Goal: Task Accomplishment & Management: Complete application form

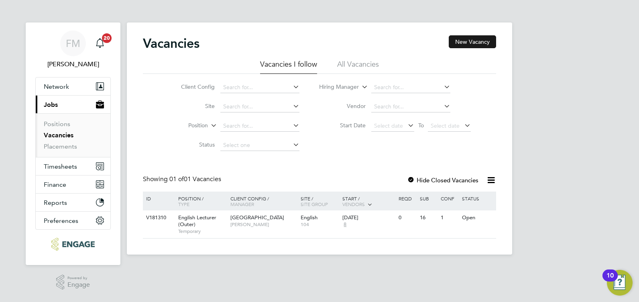
click at [474, 41] on button "New Vacancy" at bounding box center [472, 41] width 47 height 13
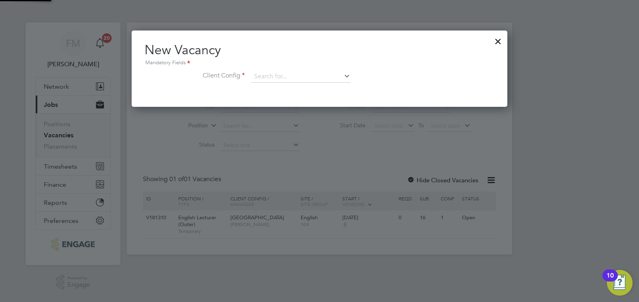
scroll to position [76, 376]
click at [295, 78] on input at bounding box center [300, 77] width 99 height 12
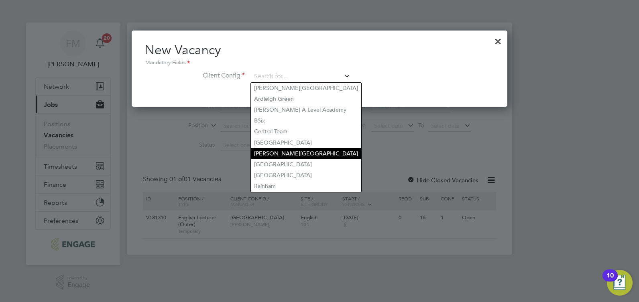
click at [289, 150] on li "[PERSON_NAME][GEOGRAPHIC_DATA]" at bounding box center [306, 153] width 110 height 11
type input "[PERSON_NAME][GEOGRAPHIC_DATA]"
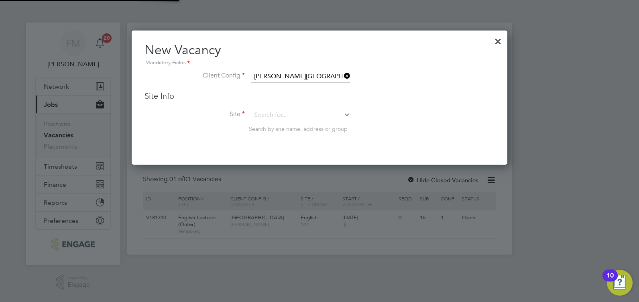
scroll to position [134, 376]
click at [279, 114] on input at bounding box center [300, 115] width 99 height 12
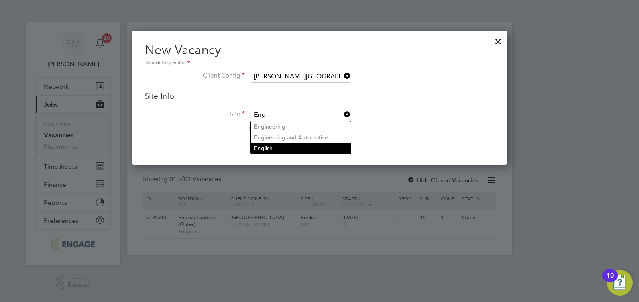
click at [270, 149] on li "Eng lish" at bounding box center [301, 148] width 100 height 11
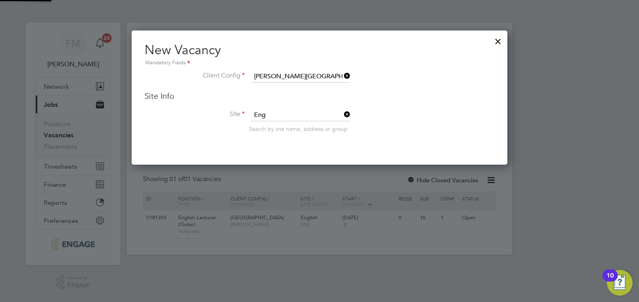
type input "English"
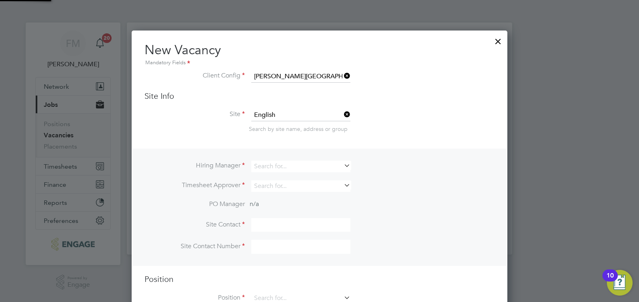
scroll to position [299, 376]
click at [278, 169] on input at bounding box center [300, 167] width 99 height 12
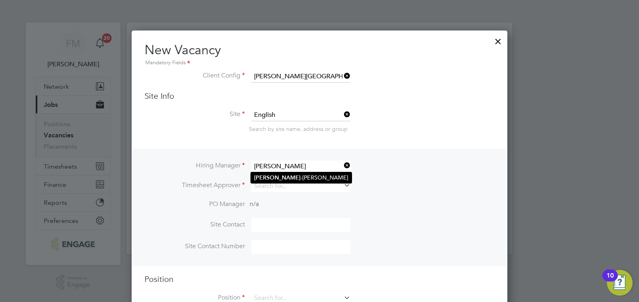
click at [287, 173] on li "Della -Marie McCartney" at bounding box center [301, 177] width 101 height 11
type input "[PERSON_NAME]"
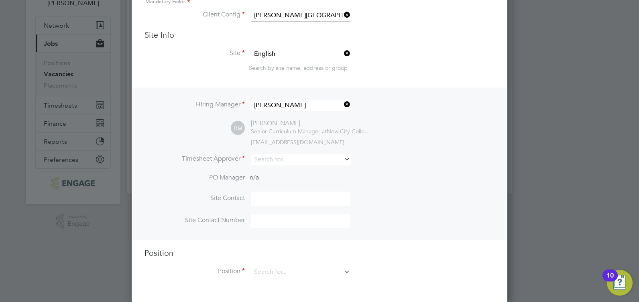
scroll to position [62, 0]
click at [280, 158] on input at bounding box center [300, 159] width 99 height 12
click at [290, 174] on li "Della -Marie McCartney" at bounding box center [301, 170] width 101 height 11
type input "[PERSON_NAME]"
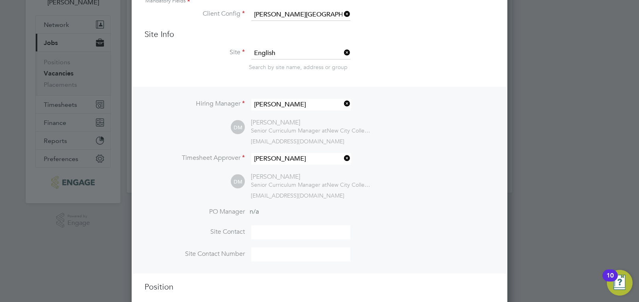
scroll to position [369, 376]
click at [273, 235] on input at bounding box center [300, 232] width 99 height 14
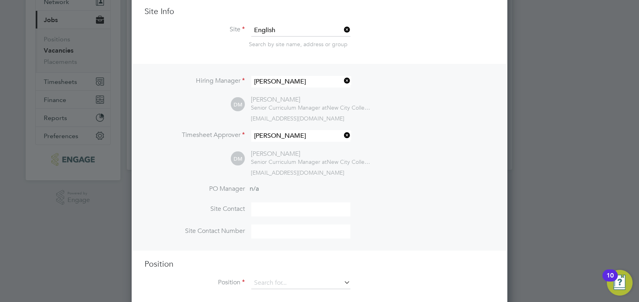
scroll to position [97, 0]
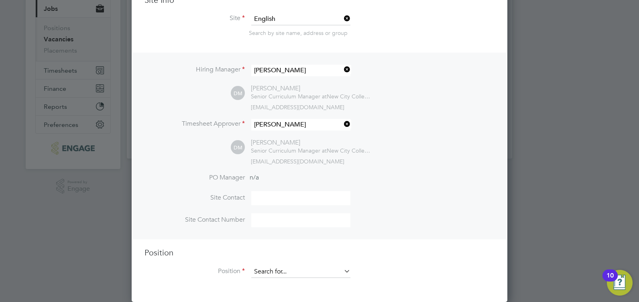
click at [301, 273] on input at bounding box center [300, 272] width 99 height 12
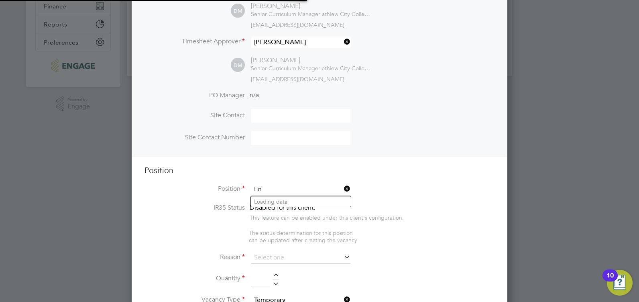
scroll to position [1233, 376]
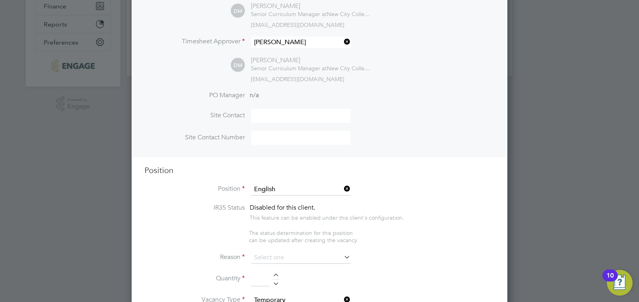
click at [294, 231] on b "English" at bounding box center [284, 234] width 19 height 7
type input "Lecturer English (Inner)"
type textarea "**PURPOSE OF JOB:** To teach and assess learning on a range of courses, which i…"
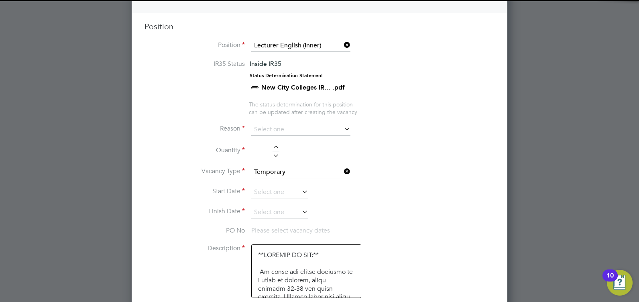
scroll to position [339, 0]
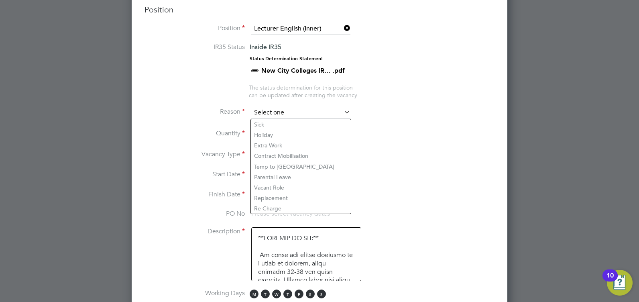
click at [322, 113] on input at bounding box center [300, 113] width 99 height 12
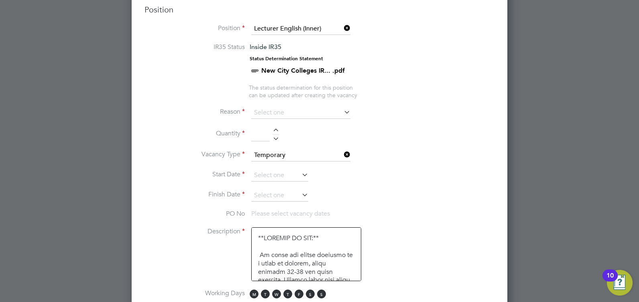
click at [277, 125] on li "Sick" at bounding box center [301, 124] width 100 height 10
type input "Sick"
click at [269, 136] on input at bounding box center [260, 134] width 18 height 14
type input "1"
click at [457, 159] on li "Vacancy Type Temporary" at bounding box center [320, 159] width 350 height 20
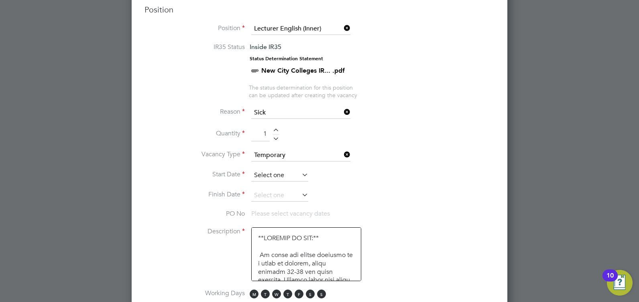
click at [293, 175] on input at bounding box center [279, 175] width 57 height 12
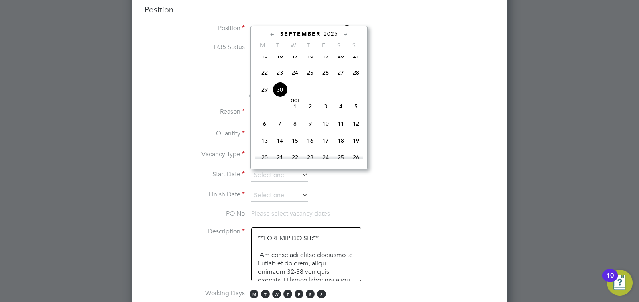
click at [295, 114] on span "Oct 1" at bounding box center [294, 106] width 15 height 15
type input "01 Oct 2025"
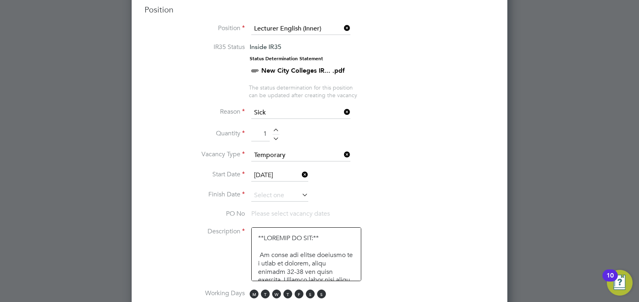
click at [426, 165] on li "Vacancy Type Temporary" at bounding box center [320, 159] width 350 height 20
click at [300, 195] on icon at bounding box center [300, 194] width 0 height 11
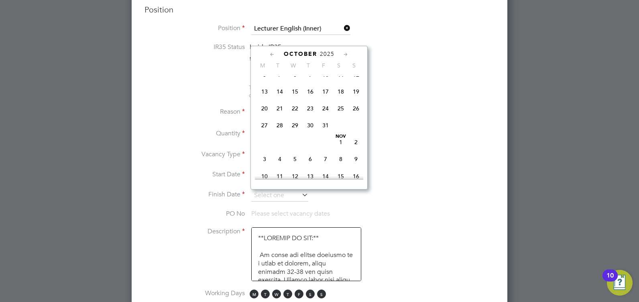
scroll to position [266, 0]
click at [326, 128] on span "24" at bounding box center [325, 122] width 15 height 15
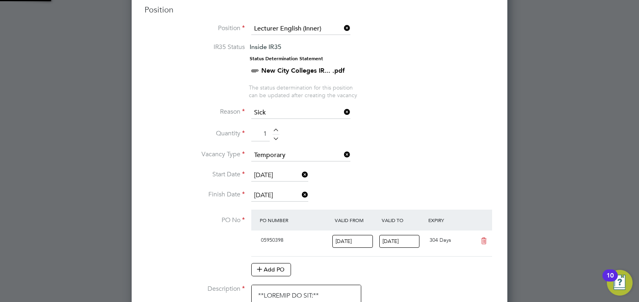
scroll to position [14, 75]
click at [431, 132] on li "Quantity 1" at bounding box center [320, 138] width 350 height 22
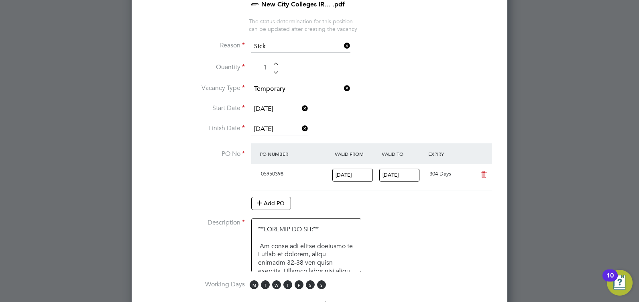
scroll to position [419, 0]
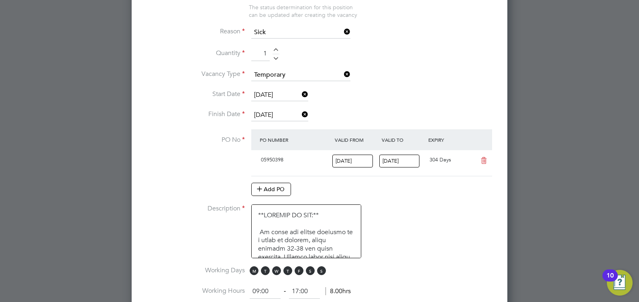
click at [282, 112] on input "24 Oct 2025" at bounding box center [279, 115] width 57 height 12
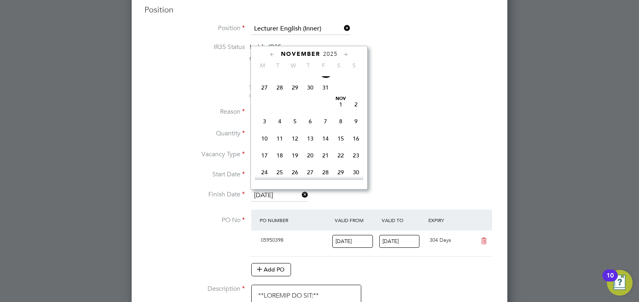
scroll to position [358, 0]
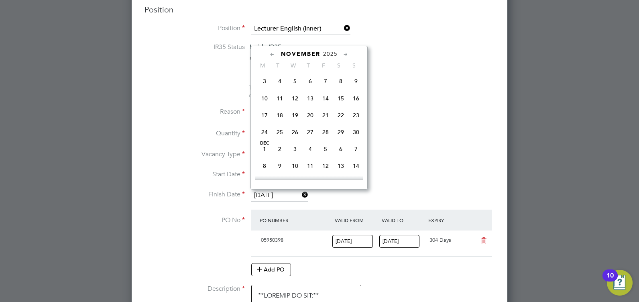
click at [326, 140] on span "28" at bounding box center [325, 131] width 15 height 15
type input "28 Nov 2025"
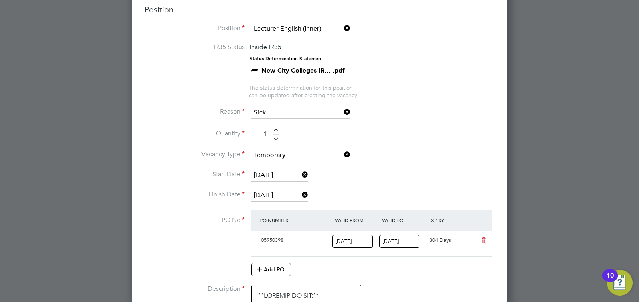
click at [418, 145] on li "Quantity 1" at bounding box center [320, 138] width 350 height 22
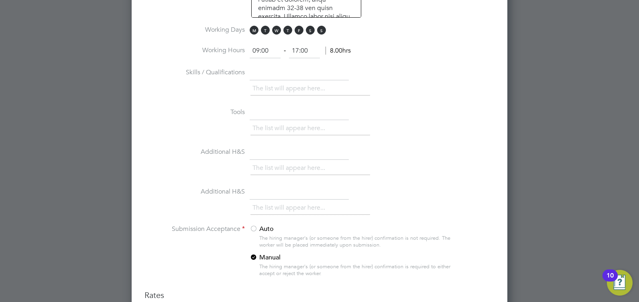
scroll to position [660, 0]
click at [253, 29] on span "M" at bounding box center [254, 29] width 9 height 9
click at [300, 30] on span "F" at bounding box center [299, 29] width 9 height 9
click at [312, 31] on span "S" at bounding box center [310, 29] width 9 height 9
click at [328, 31] on li "Working Days M T W T F S S" at bounding box center [320, 34] width 350 height 18
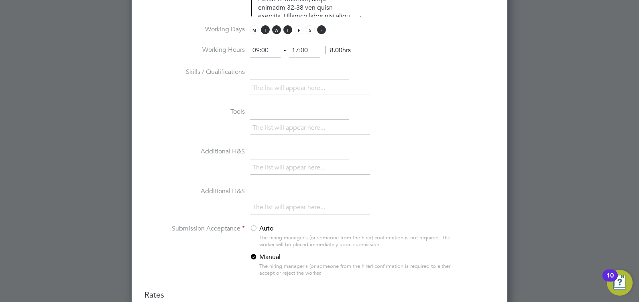
click at [324, 31] on span "S" at bounding box center [321, 29] width 9 height 9
click at [397, 66] on li "Skills / Qualifications The list will appear here..." at bounding box center [320, 86] width 350 height 40
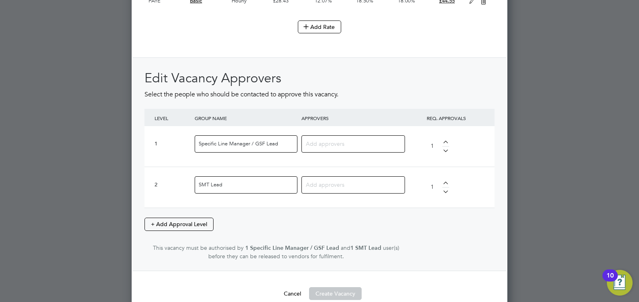
scroll to position [1020, 0]
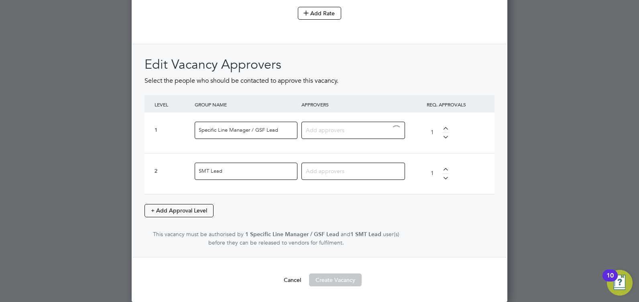
click at [331, 131] on input at bounding box center [350, 129] width 89 height 10
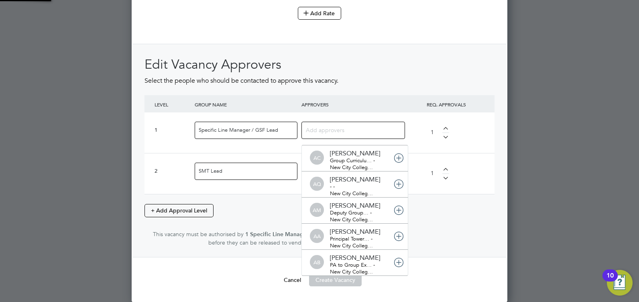
scroll to position [8, 57]
type input "Fion"
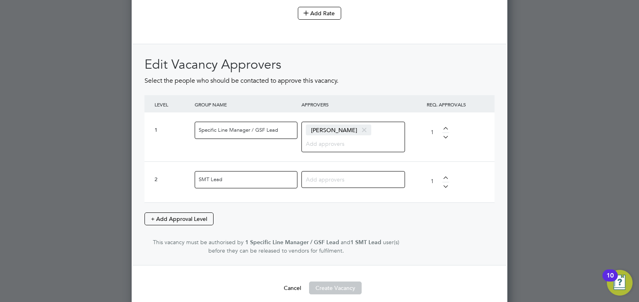
drag, startPoint x: 344, startPoint y: 171, endPoint x: 346, endPoint y: 176, distance: 5.8
click at [345, 173] on div at bounding box center [353, 179] width 104 height 17
click at [348, 179] on input at bounding box center [350, 179] width 89 height 10
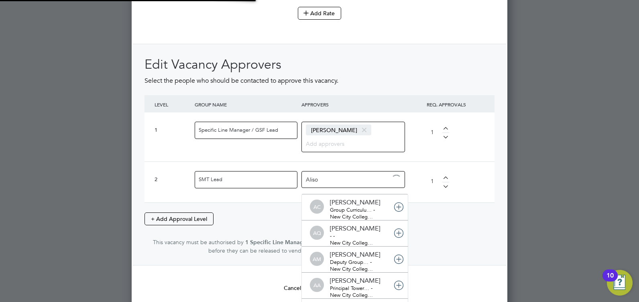
type input "Alison"
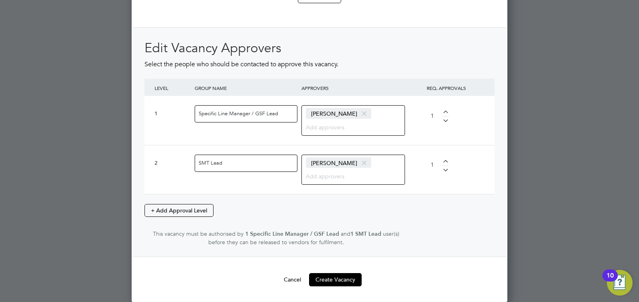
click at [510, 182] on div at bounding box center [319, 151] width 639 height 302
click at [347, 279] on button "Create Vacancy" at bounding box center [335, 279] width 53 height 13
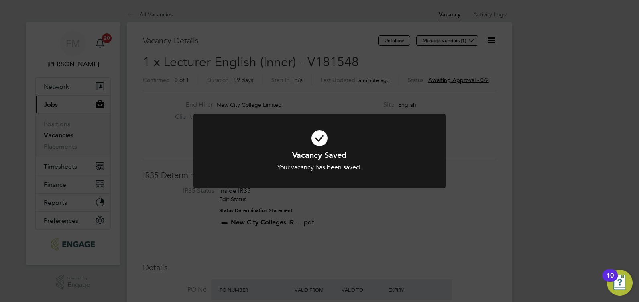
click at [510, 145] on div "Vacancy Saved Your vacancy has been saved. Cancel Okay" at bounding box center [319, 151] width 639 height 302
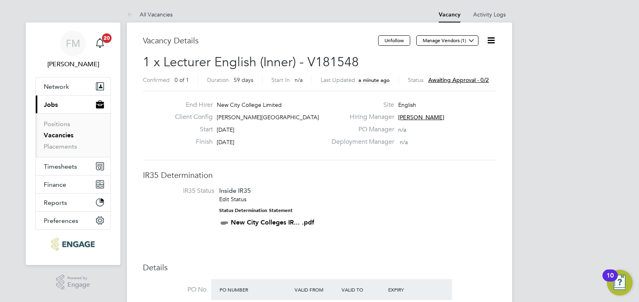
click at [466, 82] on span "Awaiting approval - 0/2" at bounding box center [458, 79] width 61 height 7
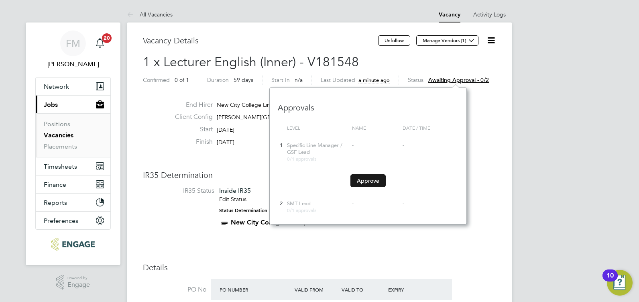
click at [370, 180] on button "Approve" at bounding box center [367, 180] width 35 height 13
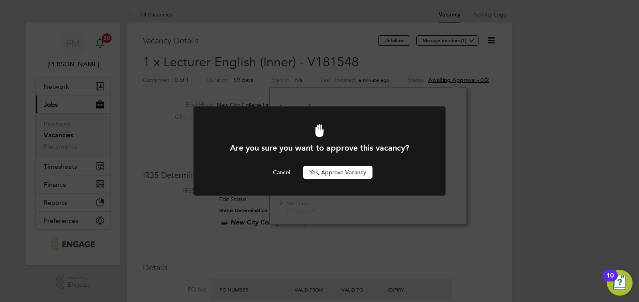
click at [339, 173] on button "Yes, Approve Vacancy" at bounding box center [337, 172] width 69 height 13
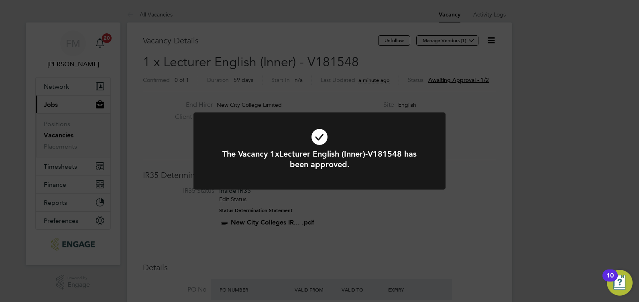
click at [470, 160] on div "The Vacancy 1xLecturer English (Inner)-V181548 has been approved. Cancel Okay" at bounding box center [319, 151] width 639 height 302
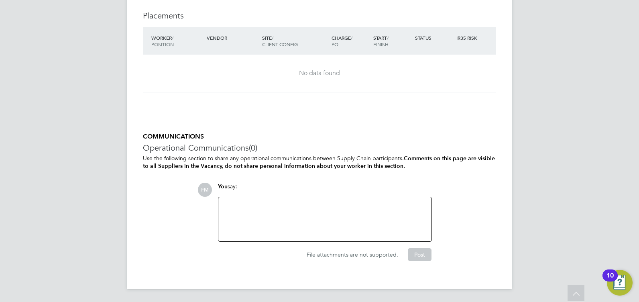
click at [276, 213] on div at bounding box center [325, 219] width 204 height 35
drag, startPoint x: 366, startPoint y: 207, endPoint x: 375, endPoint y: 207, distance: 8.8
click at [366, 207] on div "Sick leave cover - expected end date of Nov 30th." at bounding box center [325, 219] width 204 height 35
click at [421, 257] on button "Post" at bounding box center [420, 254] width 24 height 13
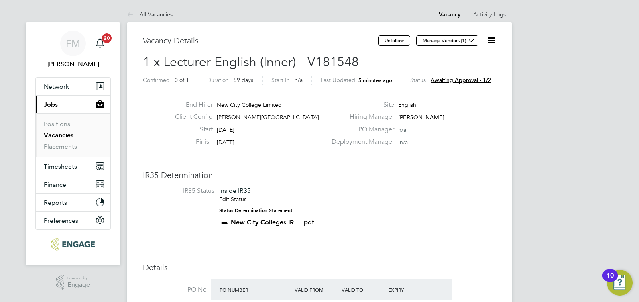
click at [154, 15] on link "All Vacancies" at bounding box center [150, 14] width 46 height 7
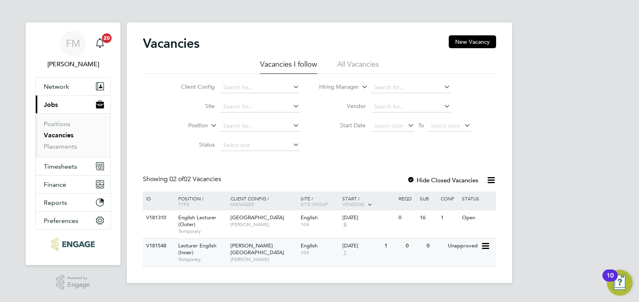
click at [286, 247] on div "Hackney Campus Della-Marie McCartney" at bounding box center [263, 252] width 70 height 28
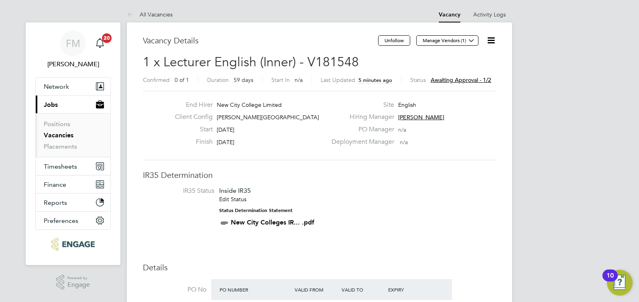
click at [490, 38] on icon at bounding box center [491, 40] width 10 height 10
click at [470, 99] on li "Followers" at bounding box center [471, 97] width 47 height 11
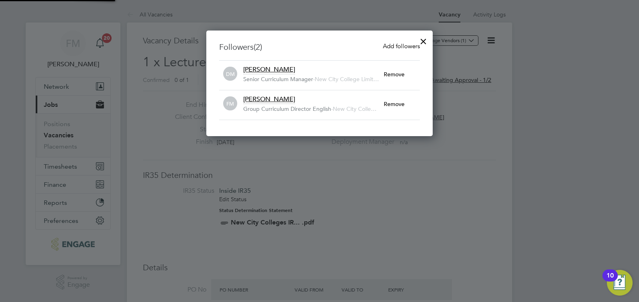
scroll to position [106, 227]
click at [423, 41] on div at bounding box center [423, 39] width 14 height 14
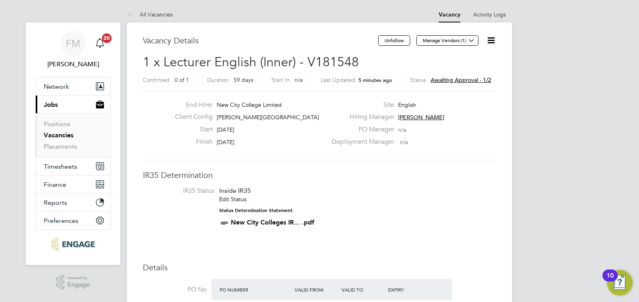
click at [491, 41] on icon at bounding box center [491, 40] width 10 height 10
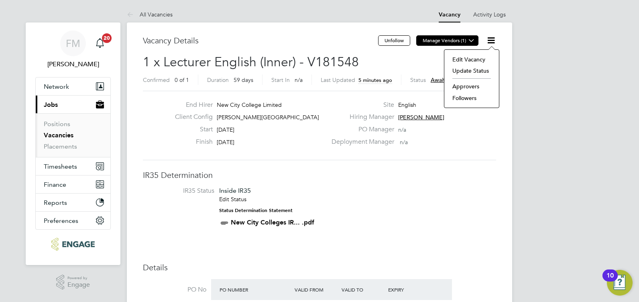
click at [468, 41] on icon at bounding box center [471, 40] width 6 height 6
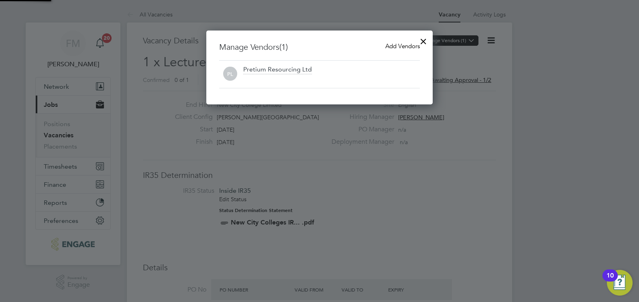
scroll to position [74, 227]
drag, startPoint x: 426, startPoint y: 41, endPoint x: 411, endPoint y: 41, distance: 15.7
click at [426, 41] on div at bounding box center [423, 39] width 14 height 14
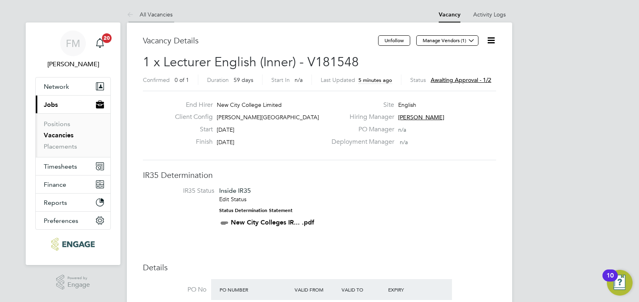
click at [146, 8] on li "All Vacancies" at bounding box center [150, 14] width 46 height 16
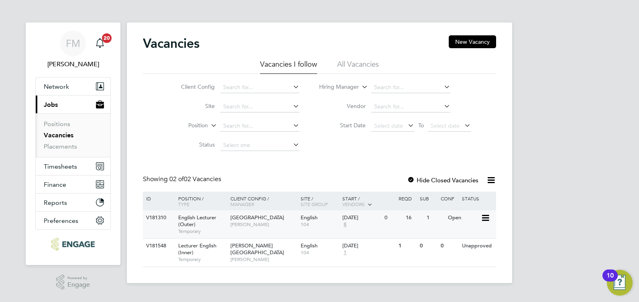
click at [259, 228] on div "Redbridge Campus Daria Gregory" at bounding box center [263, 220] width 70 height 21
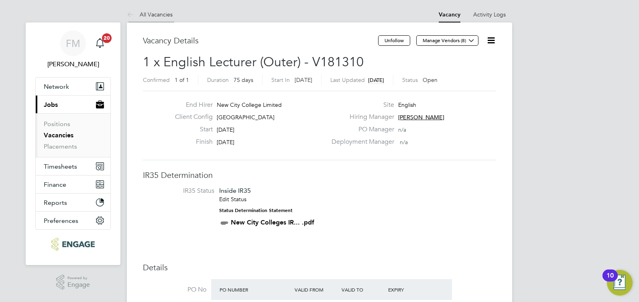
click at [150, 13] on link "All Vacancies" at bounding box center [150, 14] width 46 height 7
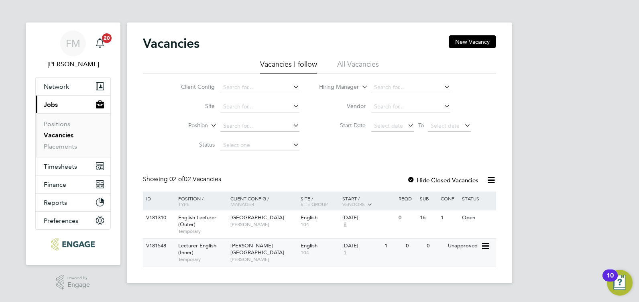
click at [350, 253] on div "01 Oct 2025 1" at bounding box center [361, 249] width 42 height 22
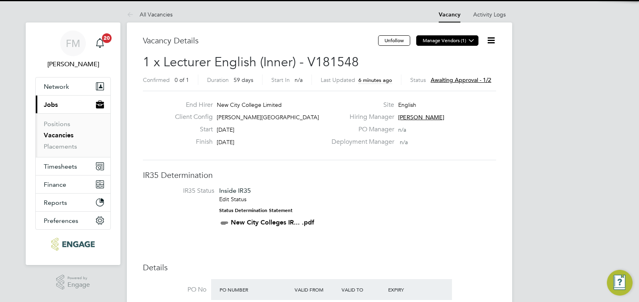
click at [461, 39] on button "Manage Vendors (1)" at bounding box center [447, 40] width 62 height 10
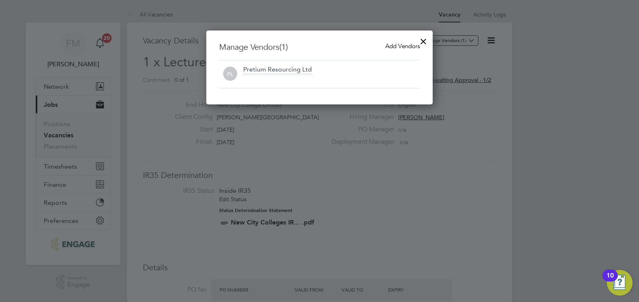
scroll to position [74, 227]
click at [412, 46] on span "Add Vendors" at bounding box center [402, 46] width 35 height 8
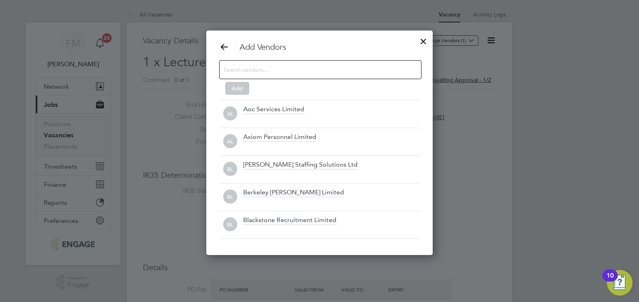
scroll to position [225, 227]
click at [344, 71] on input at bounding box center [314, 69] width 181 height 10
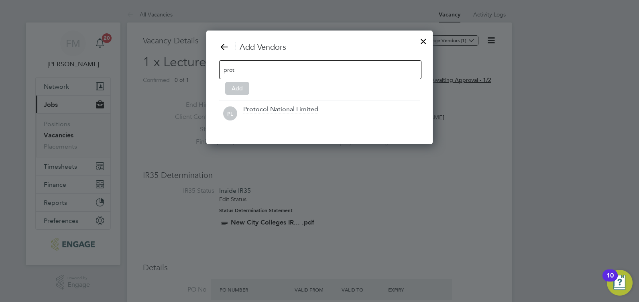
scroll to position [114, 227]
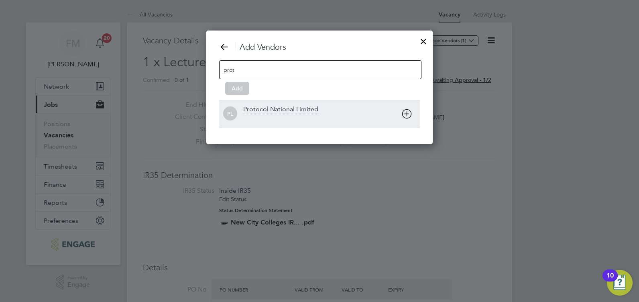
type input "prot"
click at [312, 110] on div "Protocol National Limited" at bounding box center [280, 109] width 75 height 9
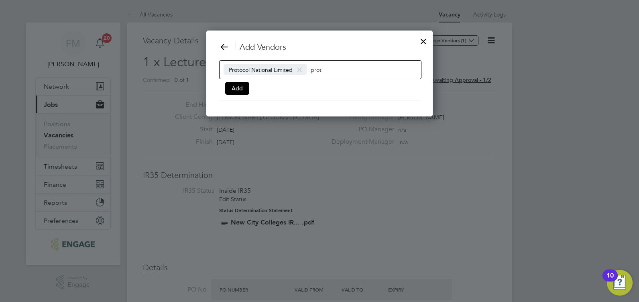
scroll to position [87, 227]
click at [242, 90] on button "Add" at bounding box center [237, 88] width 24 height 13
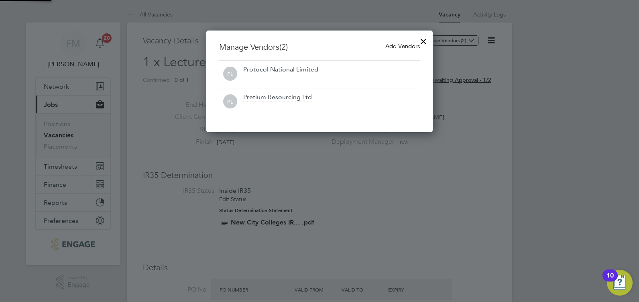
scroll to position [102, 227]
click at [426, 39] on div at bounding box center [423, 39] width 14 height 14
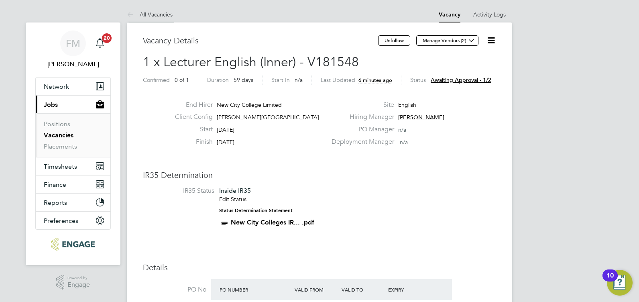
click at [143, 10] on li "All Vacancies" at bounding box center [150, 14] width 46 height 16
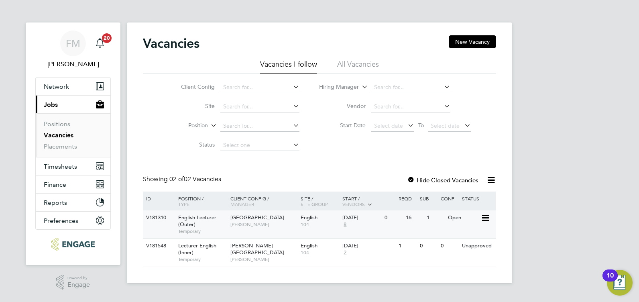
click at [262, 225] on span "[PERSON_NAME]" at bounding box center [263, 224] width 66 height 6
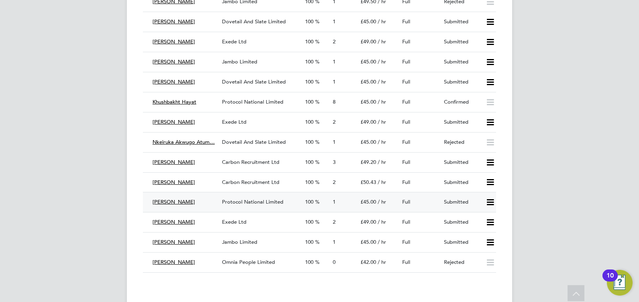
click at [260, 206] on div "Protocol National Limited" at bounding box center [260, 201] width 83 height 13
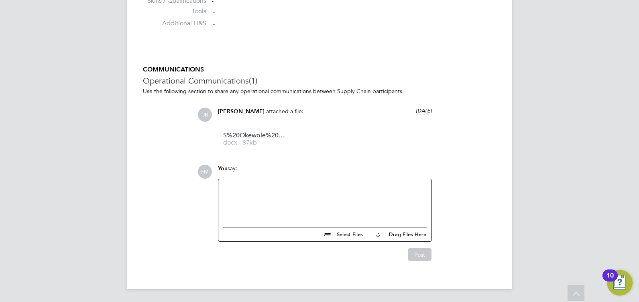
click at [255, 207] on div at bounding box center [325, 201] width 204 height 35
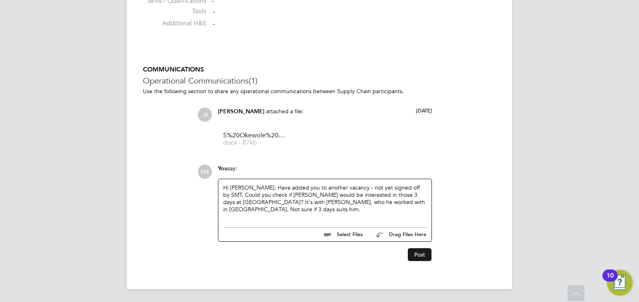
click at [419, 257] on button "Post" at bounding box center [420, 254] width 24 height 13
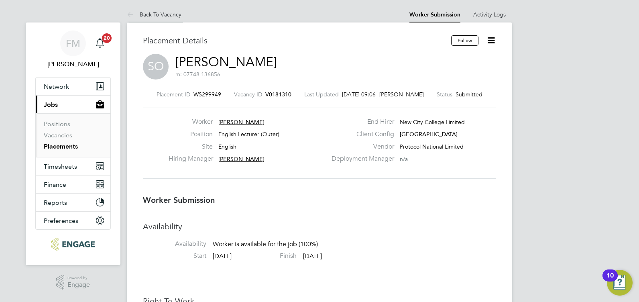
click at [155, 13] on link "Back To Vacancy" at bounding box center [154, 14] width 55 height 7
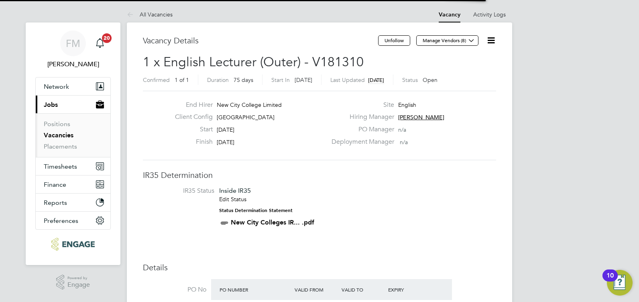
scroll to position [14, 75]
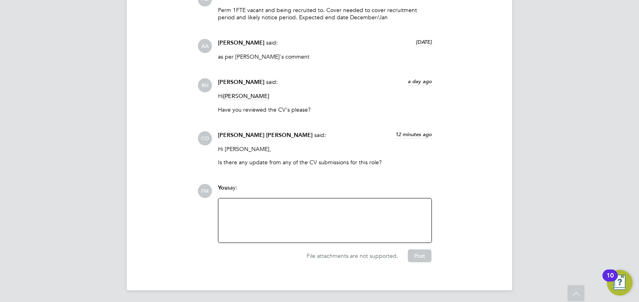
click at [293, 229] on div at bounding box center [325, 220] width 204 height 35
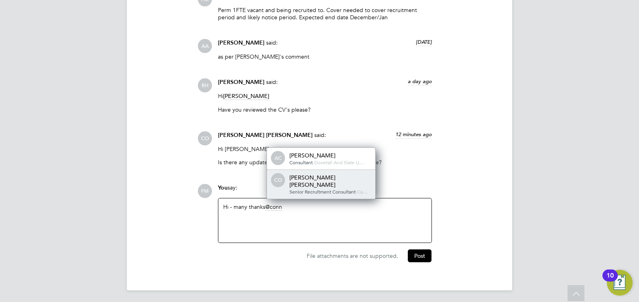
click at [315, 179] on div "Connor O'sullivan" at bounding box center [329, 181] width 80 height 14
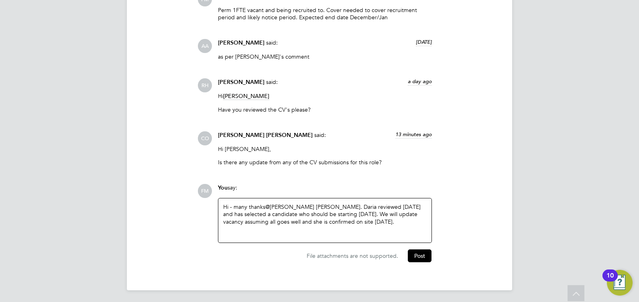
drag, startPoint x: 370, startPoint y: 224, endPoint x: 312, endPoint y: 220, distance: 57.6
click at [222, 202] on div "Hi - many thanks @Connor O'sullivan ​. Daria reviewed yesterday and has selecte…" at bounding box center [324, 220] width 213 height 44
click at [354, 227] on div "Hi - many thanks @Connor O'sullivan ​. Daria reviewed yesterday and has selecte…" at bounding box center [325, 220] width 204 height 35
click at [241, 203] on div "Hi - many thanks @Connor O'sullivan ​. Daria reviewed yesterday and has selecte…" at bounding box center [325, 220] width 204 height 35
click at [379, 230] on div "Hi - many thanks @Connor O'sullivan ​. Daria reviewed yesterday and has selecte…" at bounding box center [325, 220] width 204 height 35
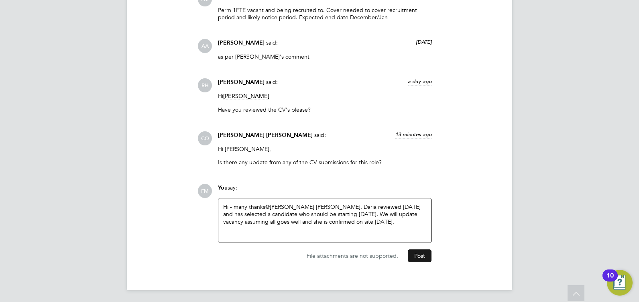
click at [420, 255] on button "Post" at bounding box center [420, 255] width 24 height 13
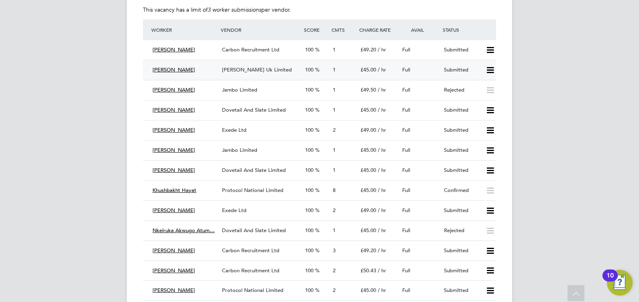
click at [487, 71] on icon at bounding box center [490, 70] width 10 height 6
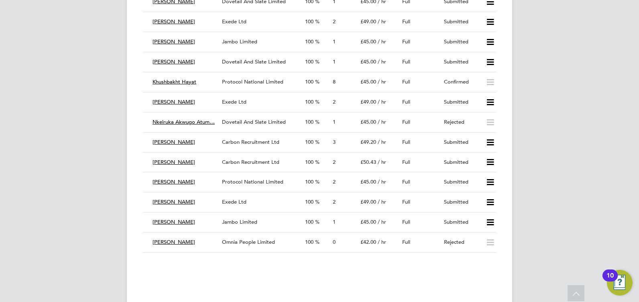
scroll to position [1357, 0]
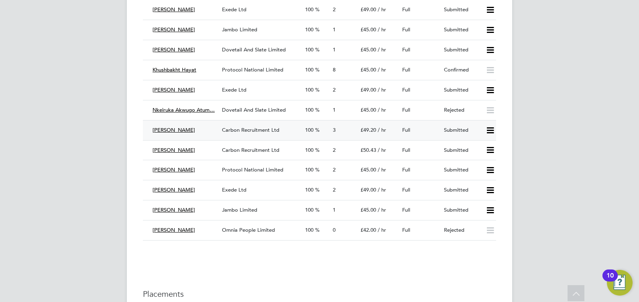
click at [243, 131] on span "Carbon Recruitment Ltd" at bounding box center [250, 129] width 57 height 7
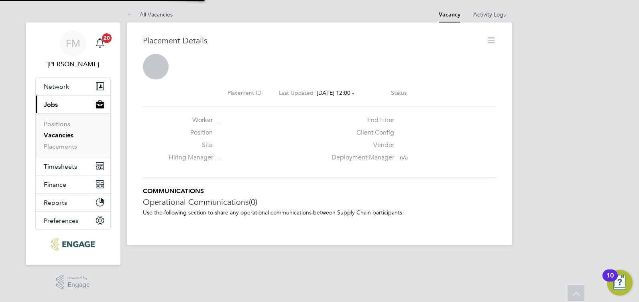
scroll to position [4, 4]
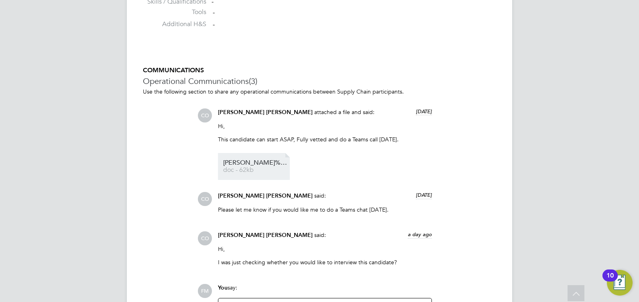
click at [242, 167] on span "doc - 62kb" at bounding box center [255, 170] width 64 height 6
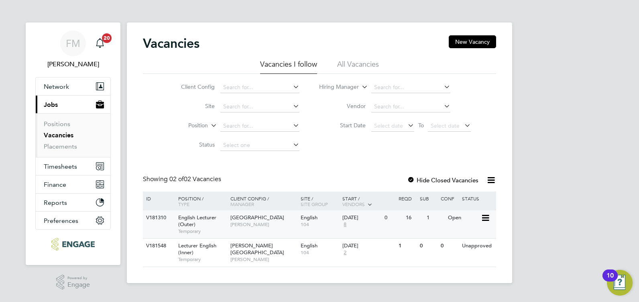
click at [427, 223] on div "1" at bounding box center [435, 217] width 21 height 15
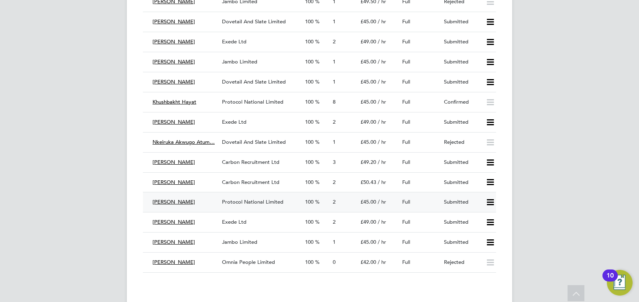
click at [249, 202] on span "Protocol National Limited" at bounding box center [252, 201] width 61 height 7
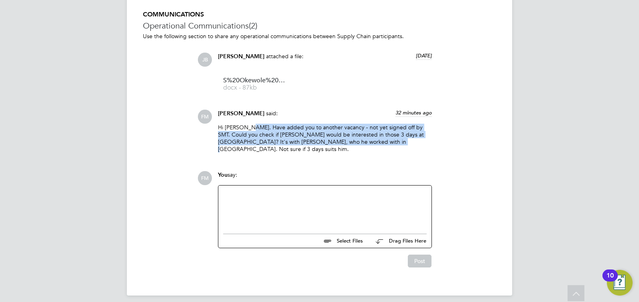
drag, startPoint x: 349, startPoint y: 143, endPoint x: 248, endPoint y: 126, distance: 102.2
click at [248, 126] on p "Hi [PERSON_NAME]. Have added you to another vacancy - not yet signed off by SMT…" at bounding box center [325, 138] width 214 height 29
drag, startPoint x: 248, startPoint y: 126, endPoint x: 374, endPoint y: 149, distance: 128.3
click at [374, 149] on div "Hi [PERSON_NAME]. Have added you to another vacancy - not yet signed off by SMT…" at bounding box center [325, 141] width 214 height 35
drag, startPoint x: 308, startPoint y: 141, endPoint x: 206, endPoint y: 133, distance: 102.7
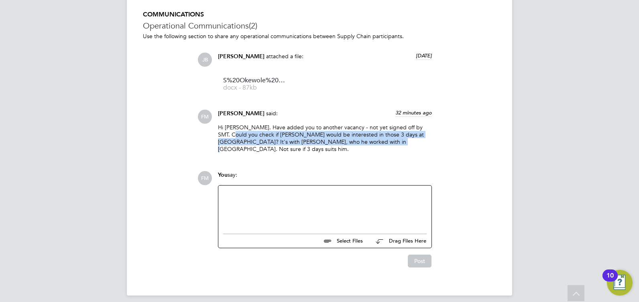
click at [206, 133] on div "FM [PERSON_NAME] said: 32 minutes ago Hi [PERSON_NAME]. Have added you to anoth…" at bounding box center [347, 134] width 299 height 49
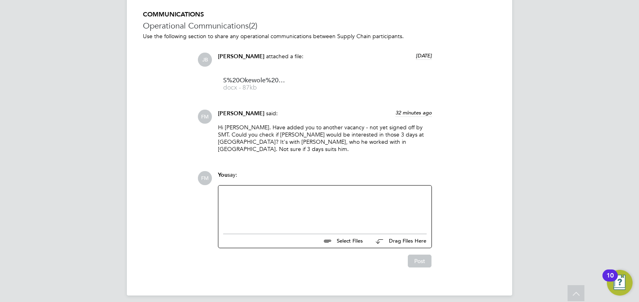
drag, startPoint x: 206, startPoint y: 133, endPoint x: 352, endPoint y: 155, distance: 148.1
click at [352, 155] on div "COMMUNICATIONS Operational Communications (2) Use the following section to shar…" at bounding box center [319, 138] width 353 height 257
